Goal: Information Seeking & Learning: Learn about a topic

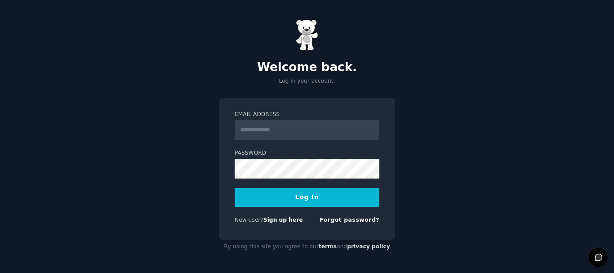
click at [263, 132] on input "Email Address" at bounding box center [307, 130] width 145 height 20
type input "**********"
click at [311, 197] on button "Log In" at bounding box center [307, 197] width 145 height 19
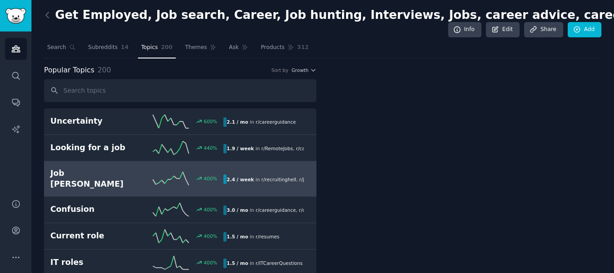
click at [135, 171] on h2 "Job [PERSON_NAME]" at bounding box center [93, 179] width 87 height 22
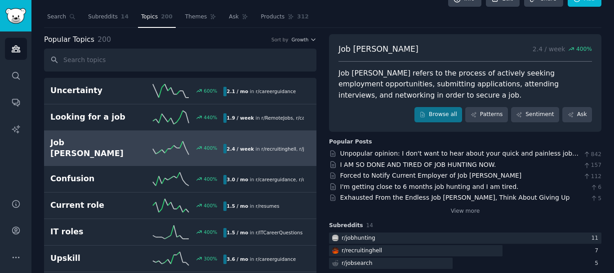
scroll to position [45, 0]
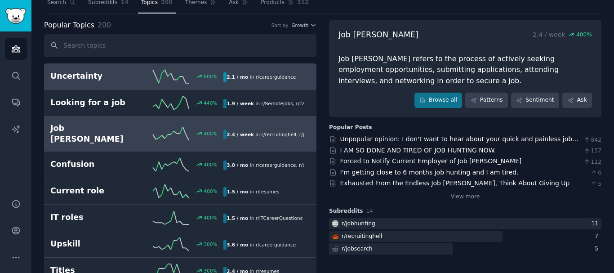
click at [279, 79] on span "r/ careerguidance" at bounding box center [276, 76] width 40 height 5
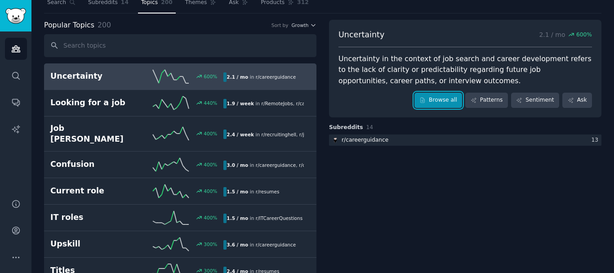
click at [449, 102] on link "Browse all" at bounding box center [438, 100] width 48 height 15
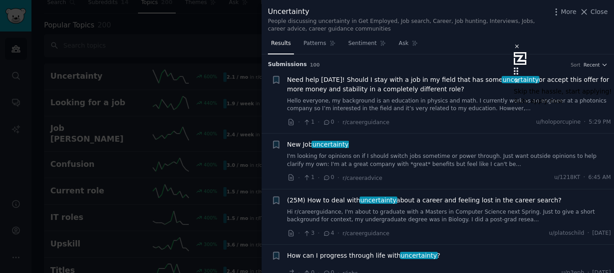
click at [514, 78] on icon at bounding box center [517, 81] width 6 height 6
click at [437, 47] on div "Results Patterns Sentiment Ask" at bounding box center [438, 45] width 352 height 18
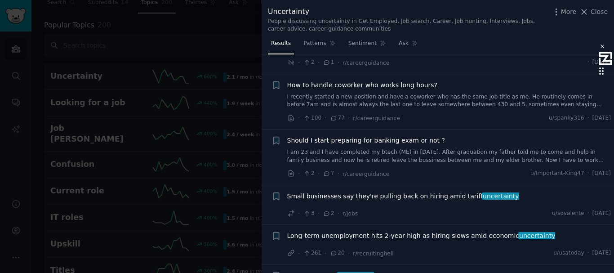
scroll to position [1303, 0]
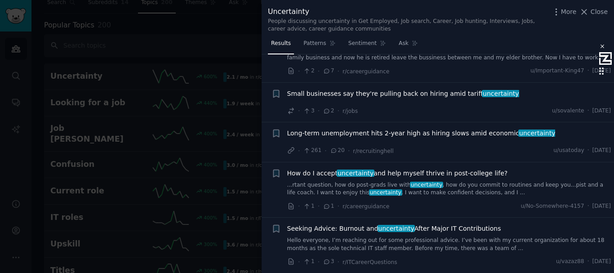
click at [182, 178] on div at bounding box center [307, 136] width 614 height 273
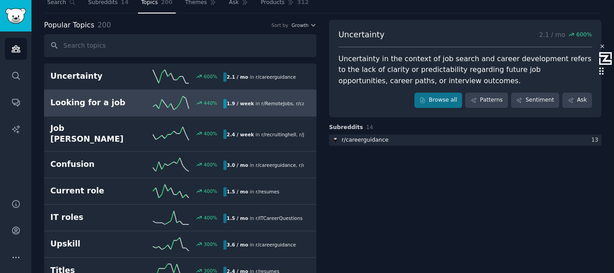
click at [275, 105] on span "r/ RemoteJobs" at bounding box center [277, 103] width 31 height 5
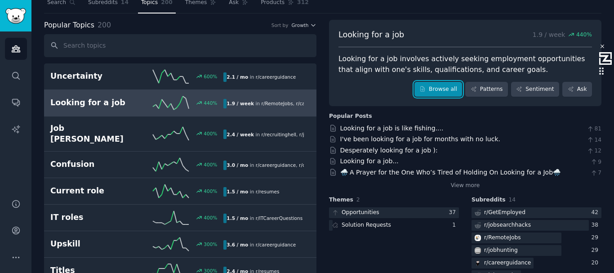
click at [433, 90] on link "Browse all" at bounding box center [438, 89] width 48 height 15
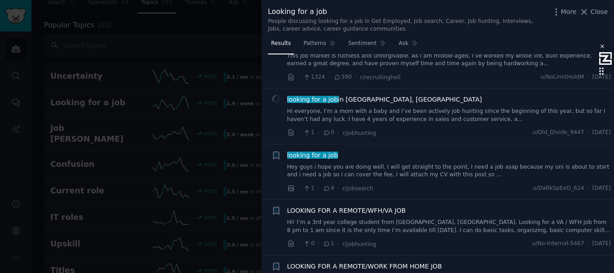
scroll to position [1079, 0]
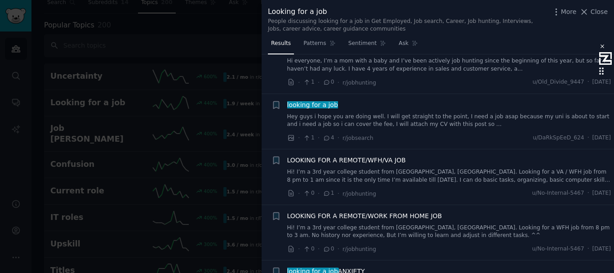
click at [239, 176] on div at bounding box center [307, 136] width 614 height 273
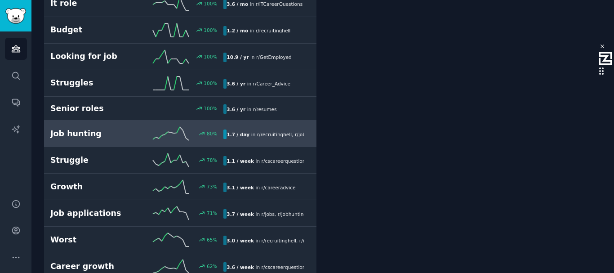
scroll to position [539, 0]
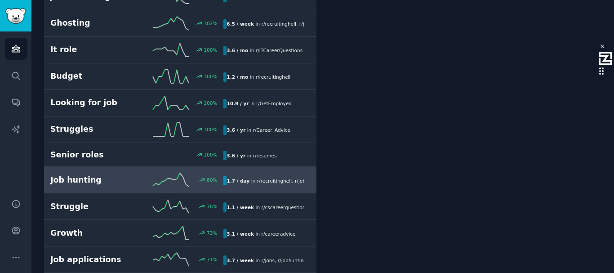
click at [113, 174] on h2 "Job hunting" at bounding box center [93, 179] width 87 height 11
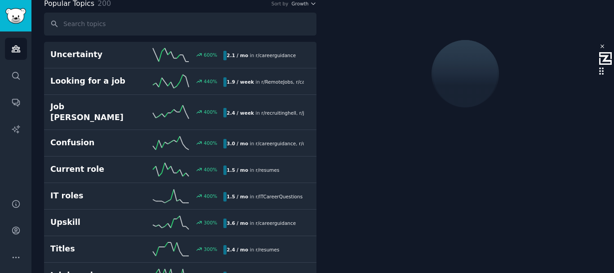
scroll to position [65, 0]
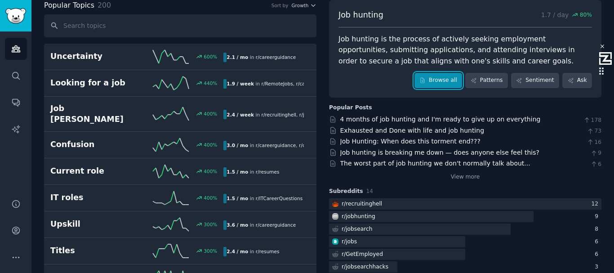
click at [446, 81] on link "Browse all" at bounding box center [438, 80] width 48 height 15
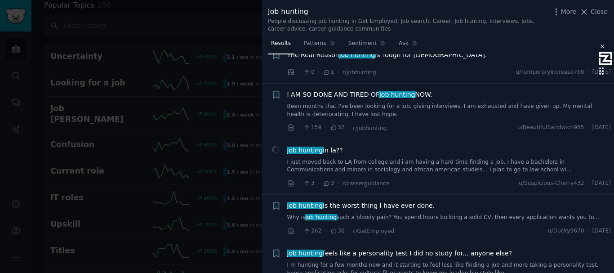
scroll to position [584, 0]
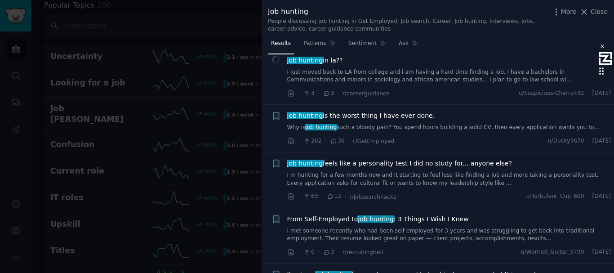
click at [493, 124] on link "Why is job hunting such a bloody pain? You spend hours building a solid CV, the…" at bounding box center [449, 128] width 324 height 8
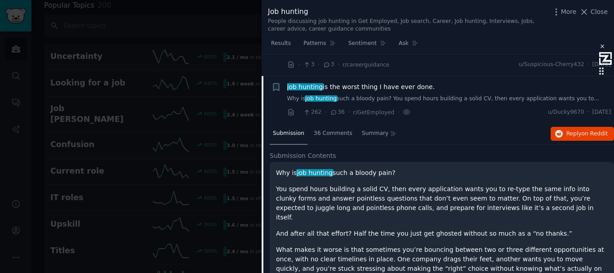
scroll to position [580, 0]
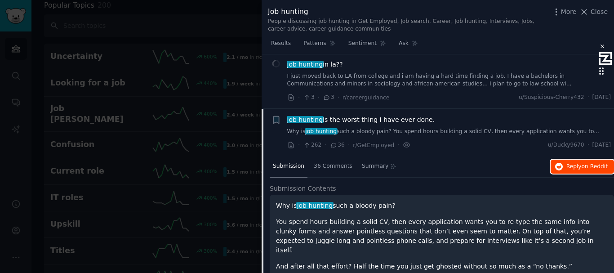
click at [577, 163] on span "Reply on Reddit" at bounding box center [586, 167] width 41 height 8
